Goal: Task Accomplishment & Management: Manage account settings

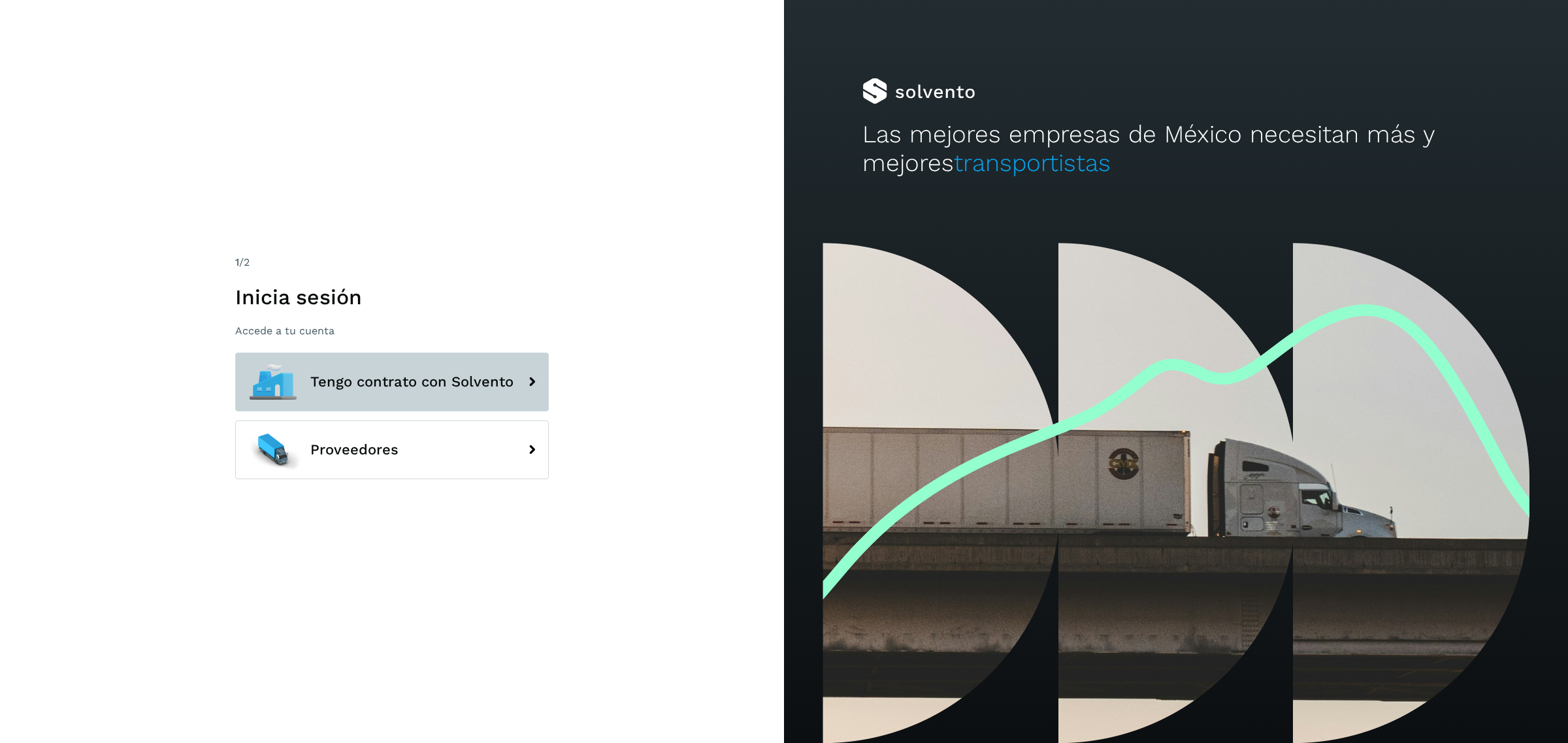
click at [361, 389] on span "Tengo contrato con Solvento" at bounding box center [411, 382] width 203 height 16
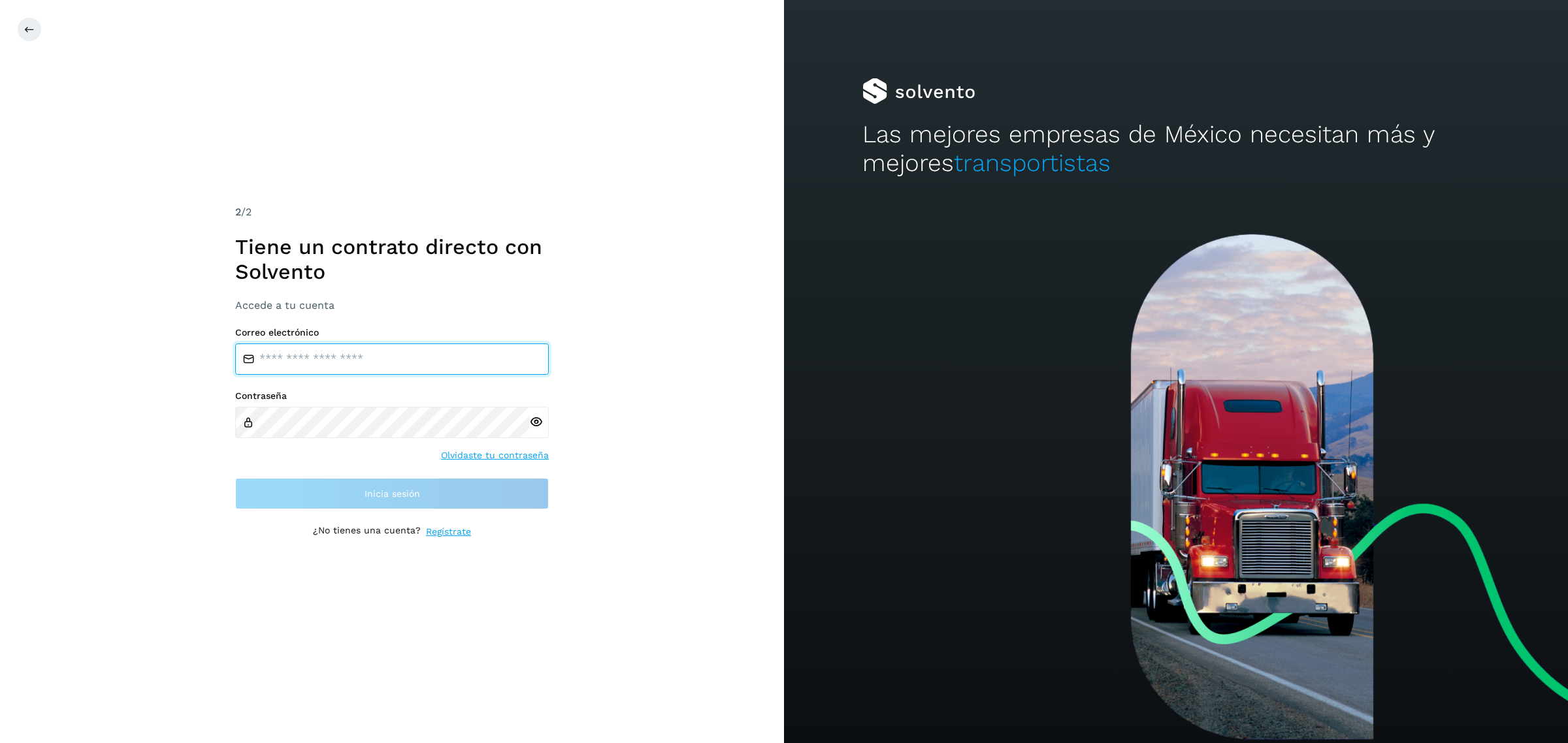
click at [302, 366] on input "email" at bounding box center [392, 359] width 314 height 32
type input "**********"
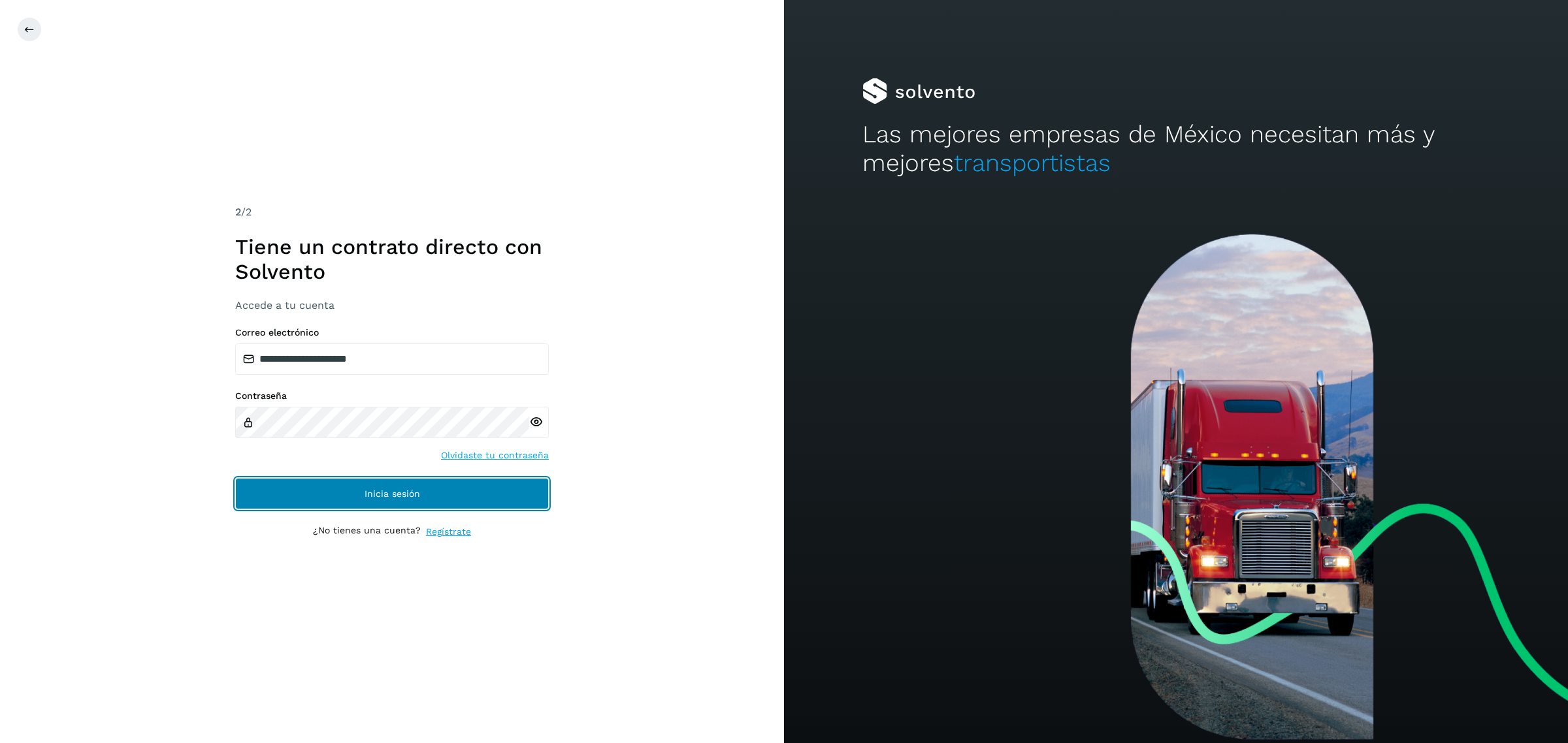
click at [356, 489] on button "Inicia sesión" at bounding box center [392, 494] width 314 height 32
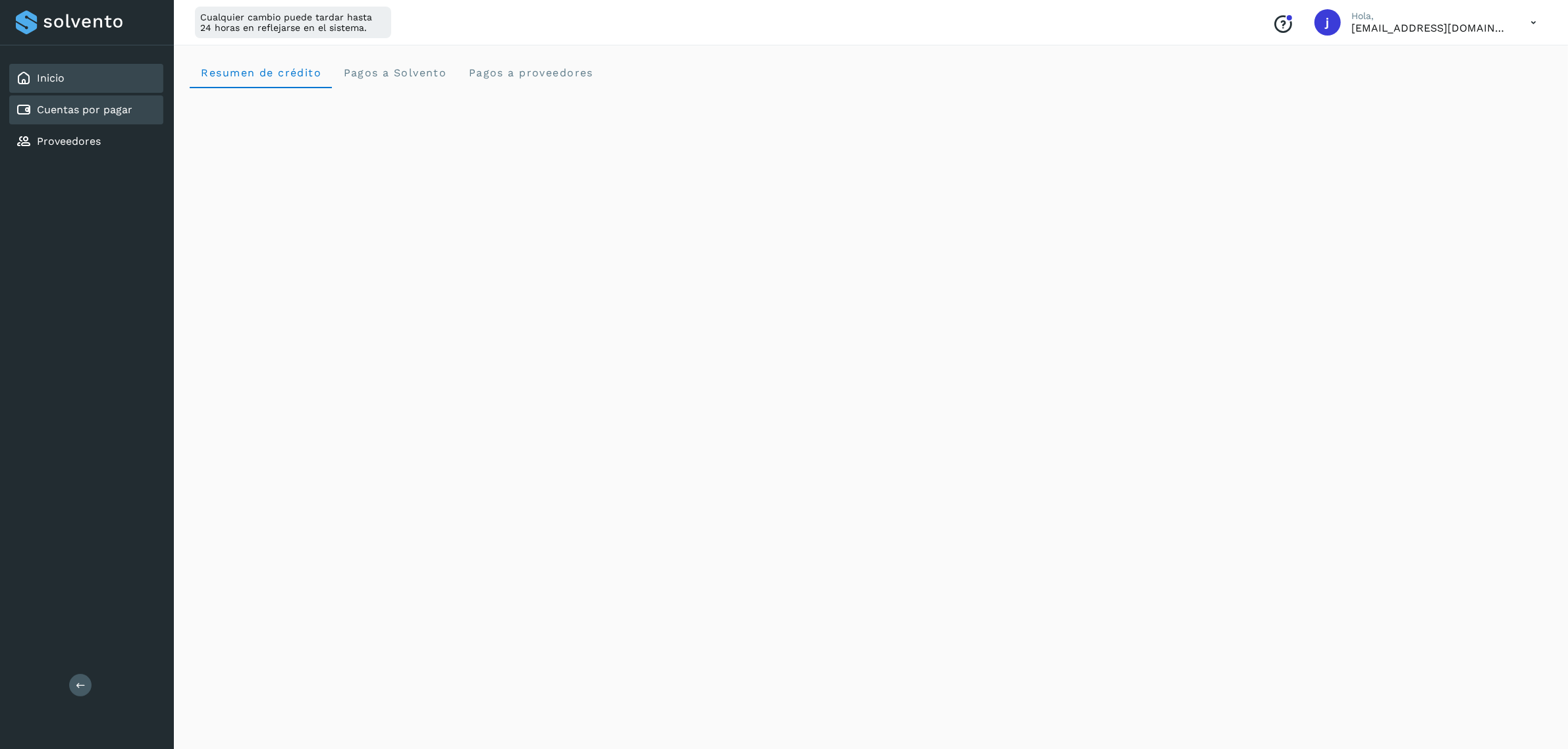
click at [98, 108] on link "Cuentas por pagar" at bounding box center [85, 109] width 96 height 13
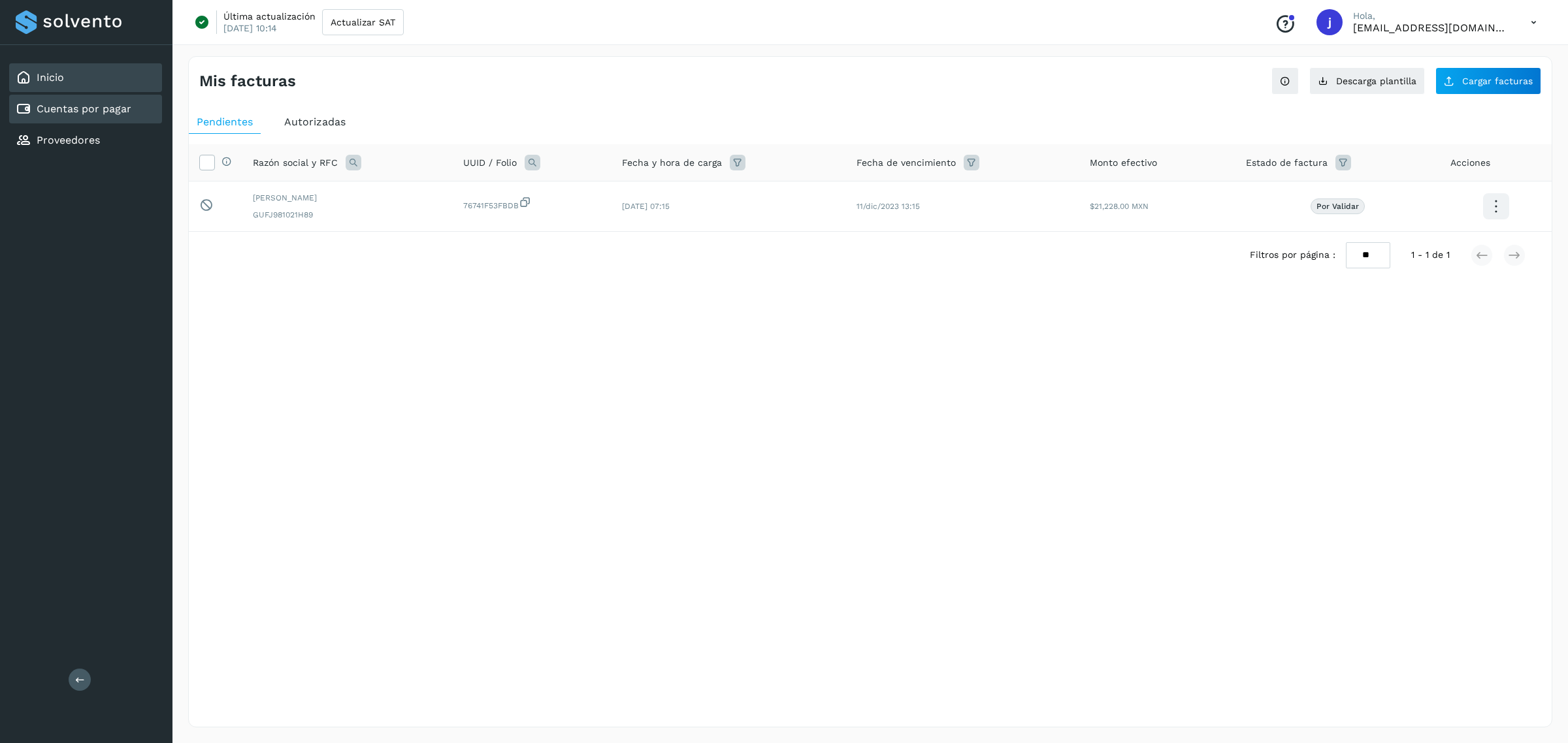
click at [53, 80] on link "Inicio" at bounding box center [50, 77] width 28 height 13
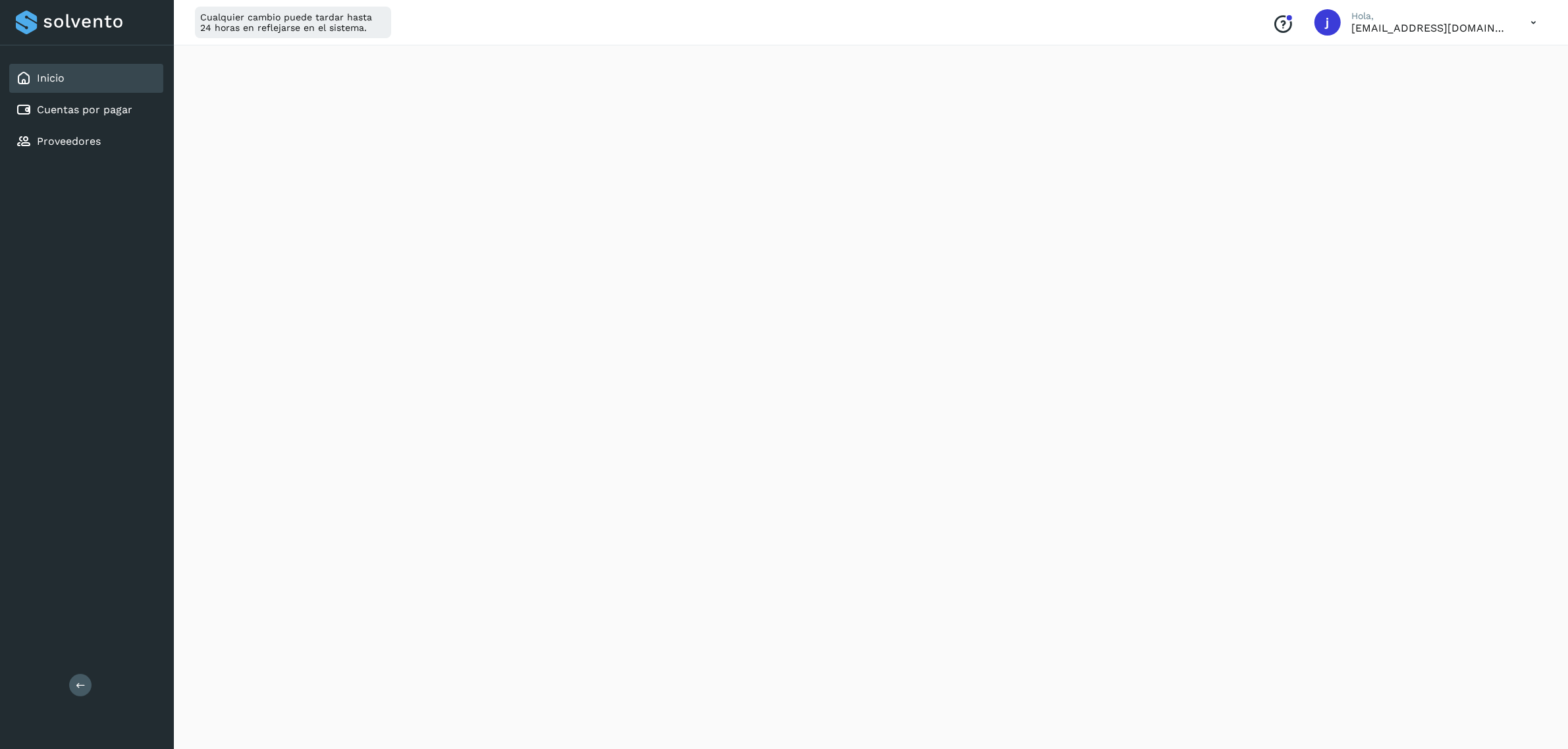
scroll to position [493, 0]
drag, startPoint x: 115, startPoint y: 116, endPoint x: 191, endPoint y: 129, distance: 77.1
click at [865, 683] on div "Inicio Cuentas por pagar Proveedores Salir Cualquier cambio puede tardar hasta …" at bounding box center [784, 143] width 1568 height 1273
click at [1531, 25] on icon at bounding box center [1533, 22] width 27 height 27
click at [1420, 90] on div "Cerrar sesión" at bounding box center [1469, 85] width 157 height 25
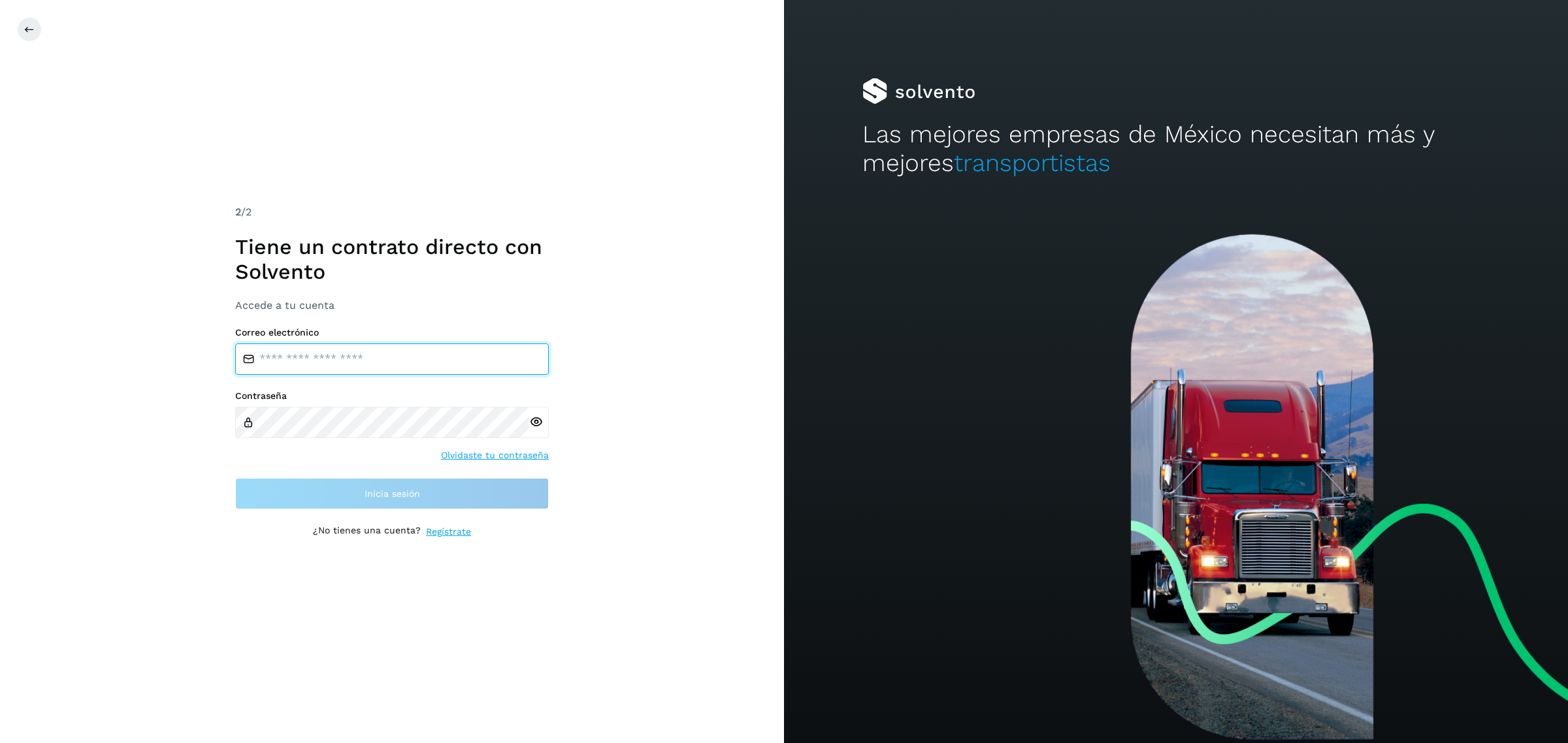
drag, startPoint x: 314, startPoint y: 352, endPoint x: 316, endPoint y: 362, distance: 10.2
click at [314, 352] on input "email" at bounding box center [392, 359] width 314 height 32
type input "**********"
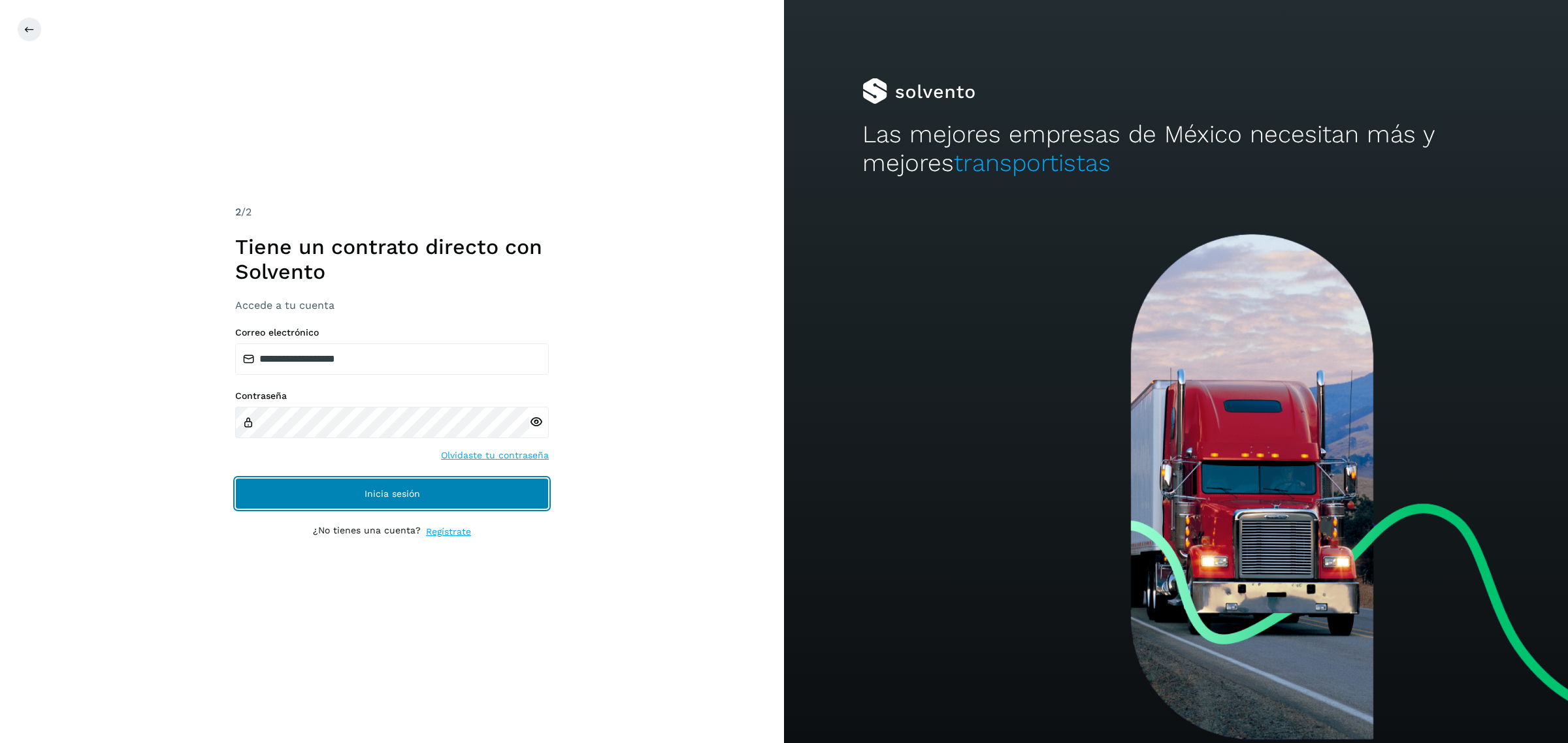
click at [446, 491] on button "Inicia sesión" at bounding box center [392, 494] width 314 height 32
